Goal: Find contact information: Find contact information

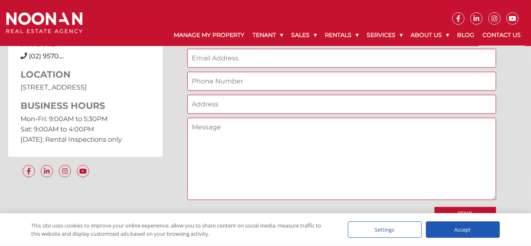
scroll to position [654, 0]
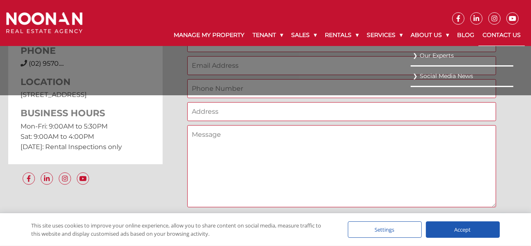
click at [437, 53] on link "Our Experts" at bounding box center [462, 55] width 99 height 11
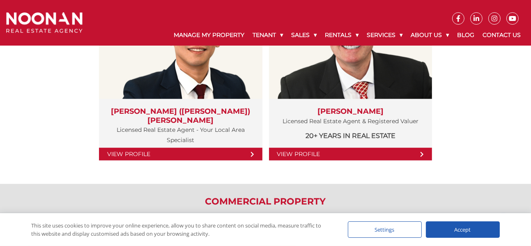
scroll to position [945, 0]
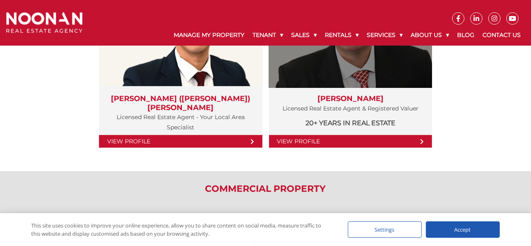
click at [364, 140] on link "View Profile" at bounding box center [351, 141] width 164 height 13
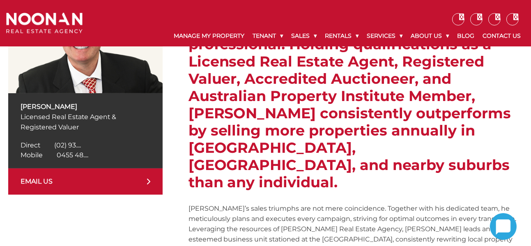
scroll to position [205, 0]
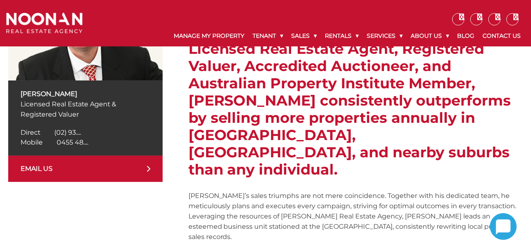
click at [70, 145] on span "0455 48...." at bounding box center [73, 142] width 32 height 8
click at [70, 143] on span "0455 48...." at bounding box center [73, 142] width 32 height 8
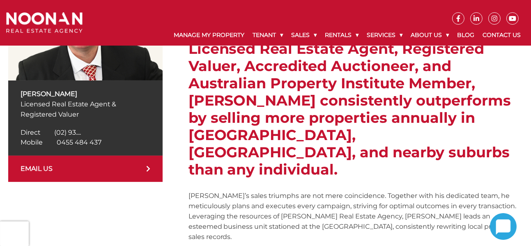
click at [92, 171] on link "EMAIL US" at bounding box center [85, 169] width 154 height 26
